Goal: Find specific page/section: Find specific page/section

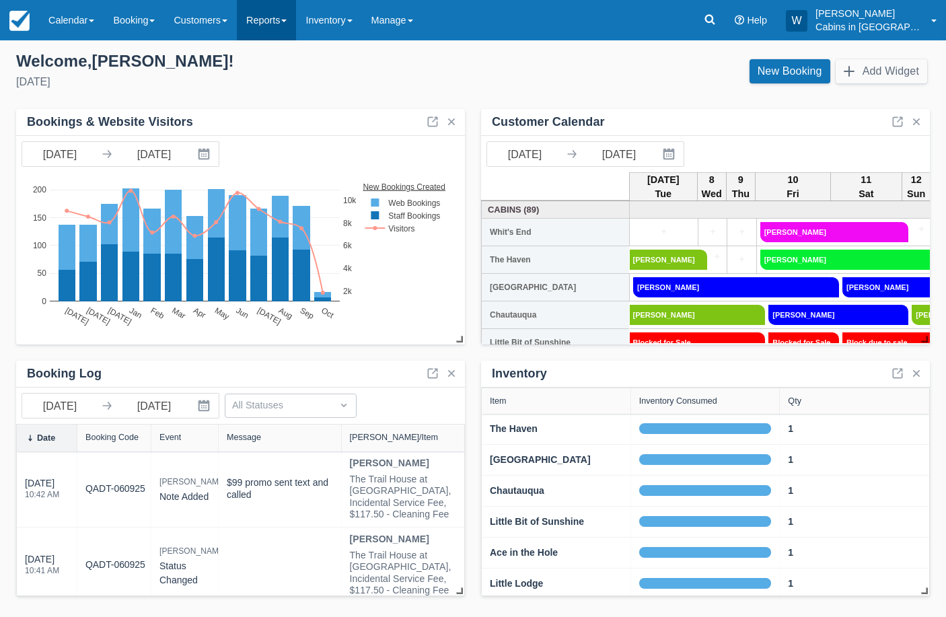
click at [296, 19] on link "Reports" at bounding box center [266, 20] width 59 height 40
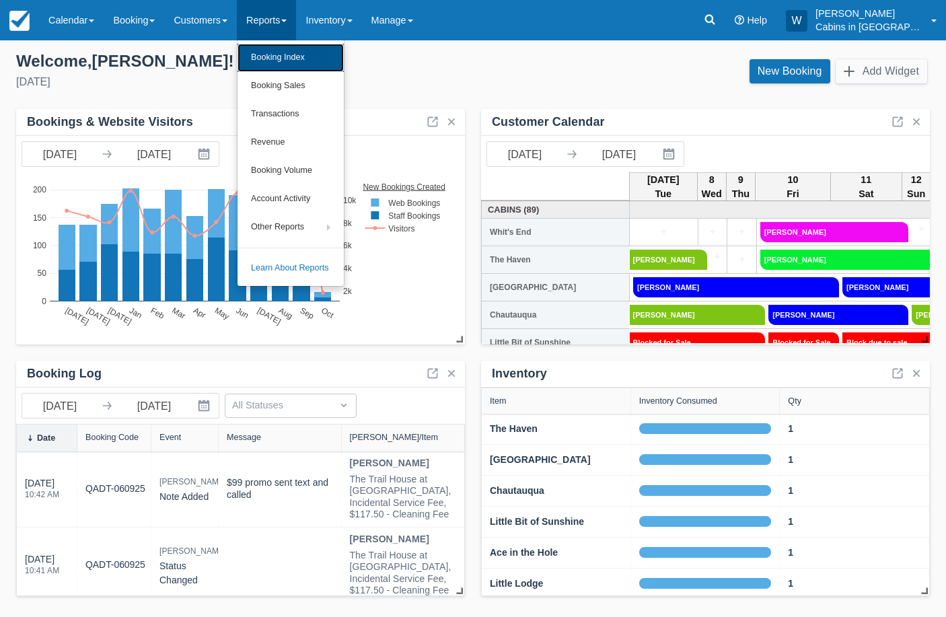
click at [295, 54] on link "Booking Index" at bounding box center [291, 58] width 106 height 28
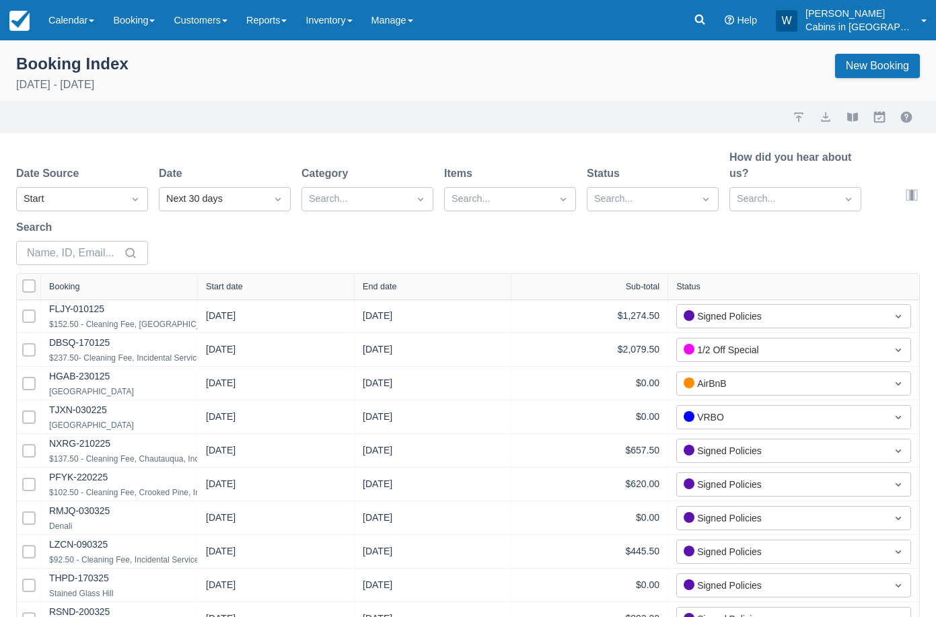
select select "25"
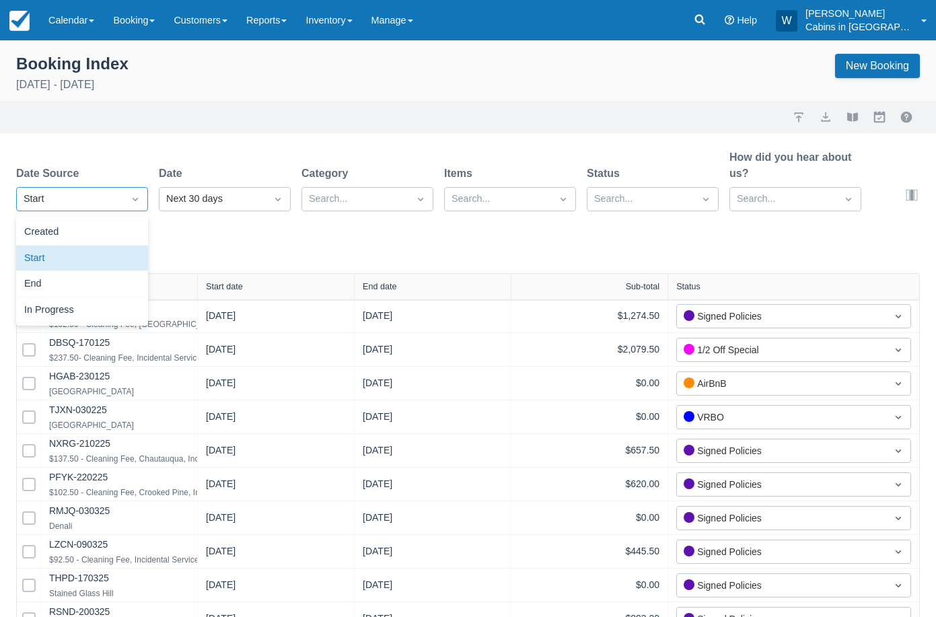
click at [94, 197] on div "Start" at bounding box center [70, 199] width 93 height 15
click at [91, 223] on div "Created" at bounding box center [82, 232] width 132 height 26
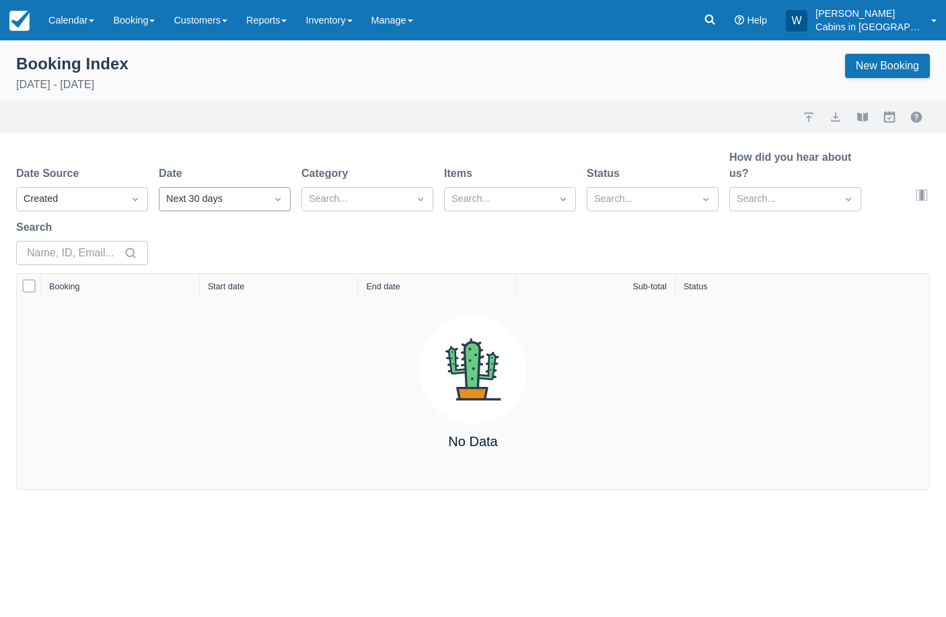
click at [216, 194] on div "Next 30 days" at bounding box center [212, 199] width 93 height 15
click at [223, 312] on div "[DATE]" at bounding box center [225, 310] width 132 height 26
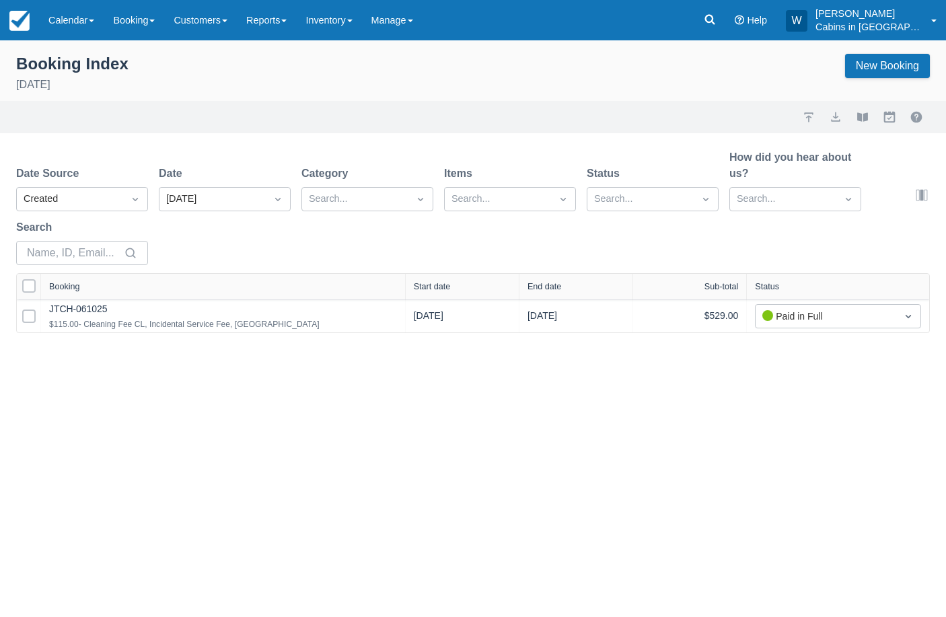
drag, startPoint x: 194, startPoint y: 284, endPoint x: 402, endPoint y: 283, distance: 208.6
click at [402, 283] on div at bounding box center [405, 287] width 24 height 26
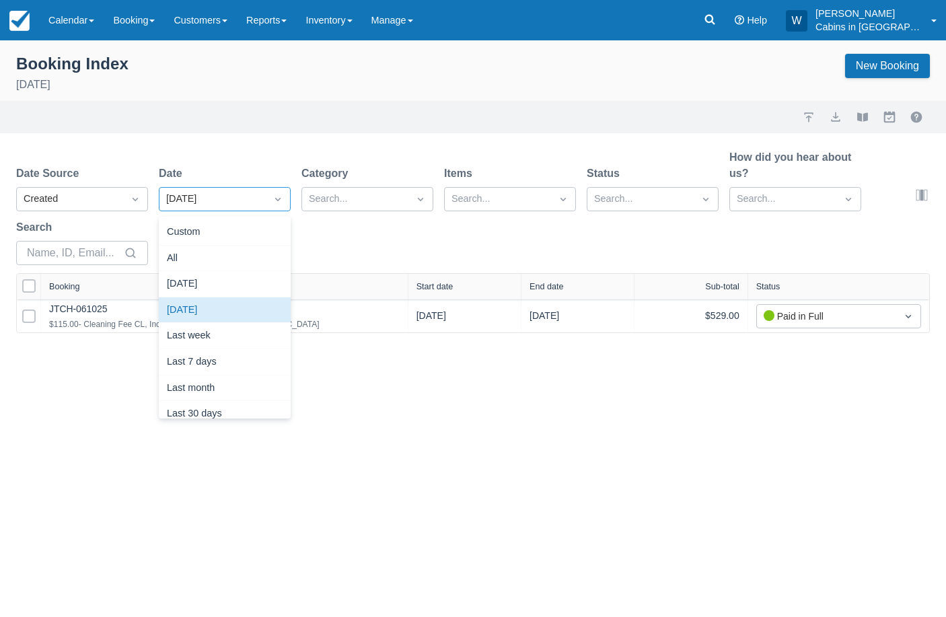
click at [250, 201] on div "[DATE]" at bounding box center [212, 199] width 93 height 15
click at [221, 277] on div "[DATE]" at bounding box center [225, 284] width 132 height 26
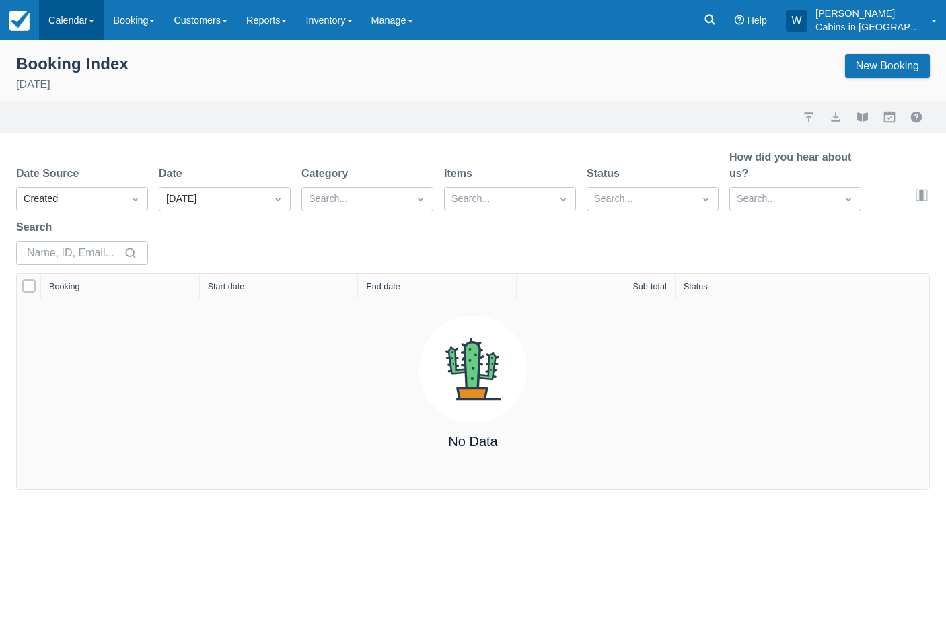
click at [79, 4] on link "Calendar" at bounding box center [71, 20] width 65 height 40
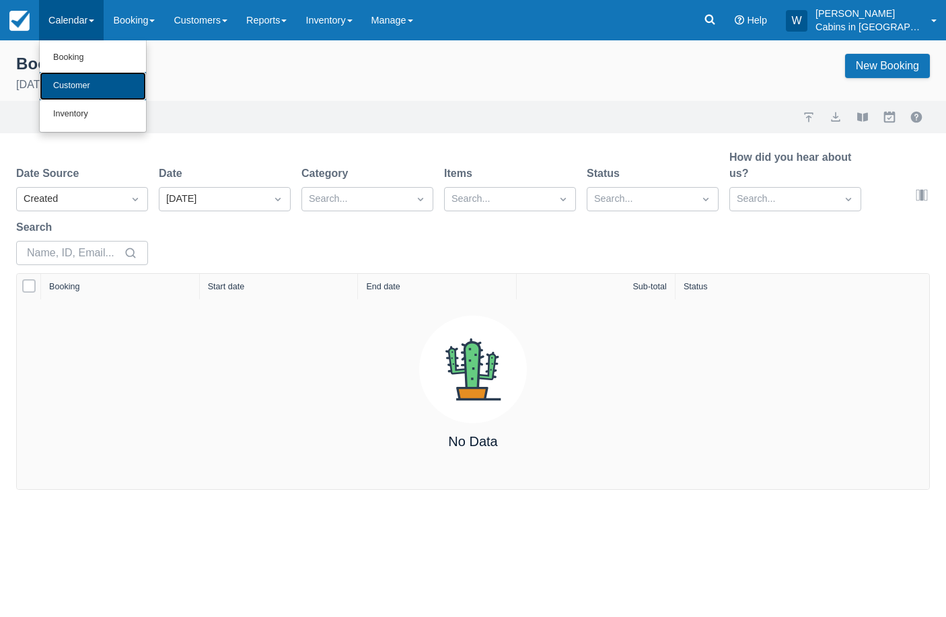
click at [80, 83] on link "Customer" at bounding box center [93, 86] width 106 height 28
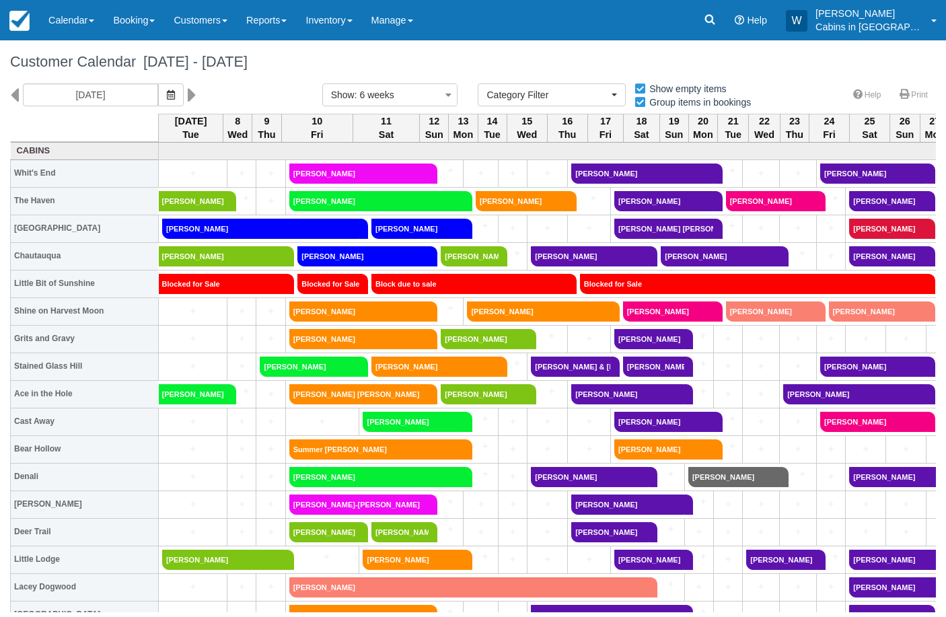
select select
